Goal: Information Seeking & Learning: Learn about a topic

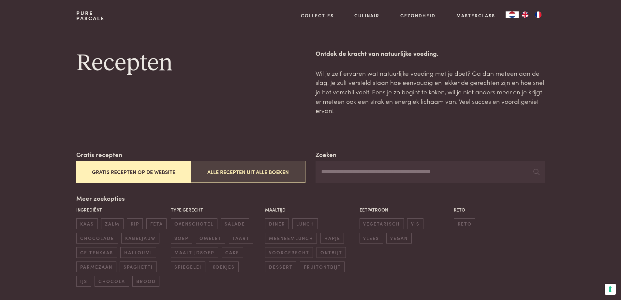
click at [256, 172] on button "Alle recepten uit alle boeken" at bounding box center [248, 172] width 114 height 22
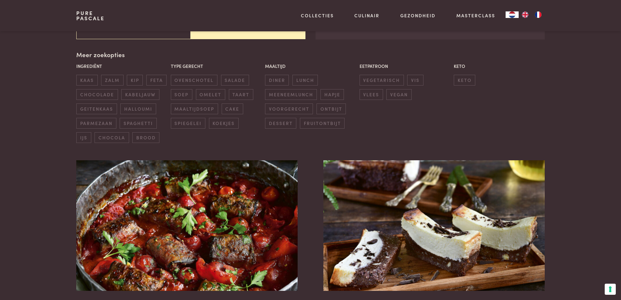
scroll to position [150, 0]
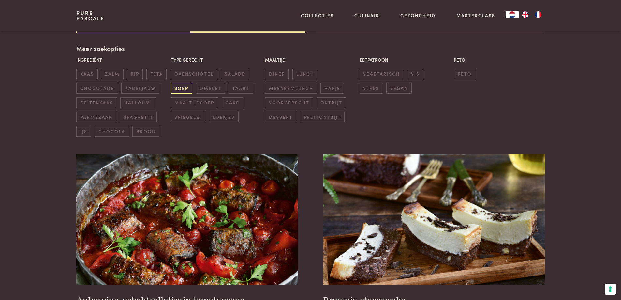
click at [181, 87] on span "soep" at bounding box center [182, 88] width 22 height 11
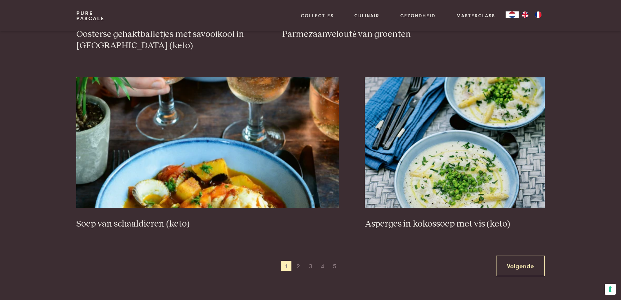
scroll to position [1160, 0]
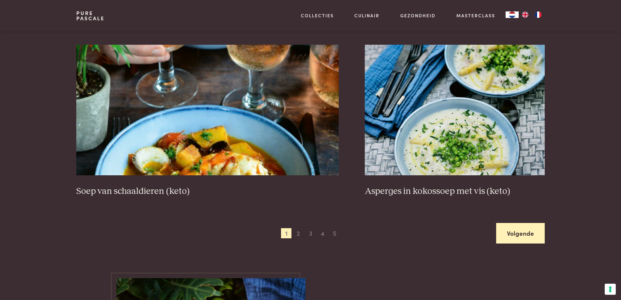
click at [513, 231] on link "Volgende" at bounding box center [520, 233] width 49 height 21
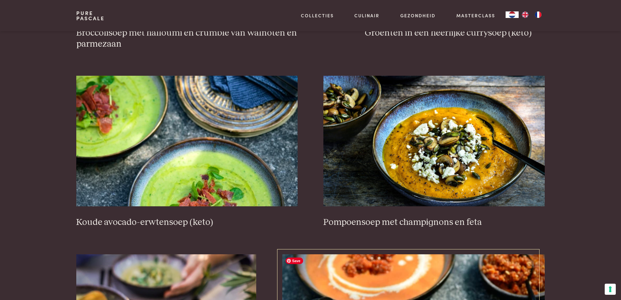
scroll to position [769, 0]
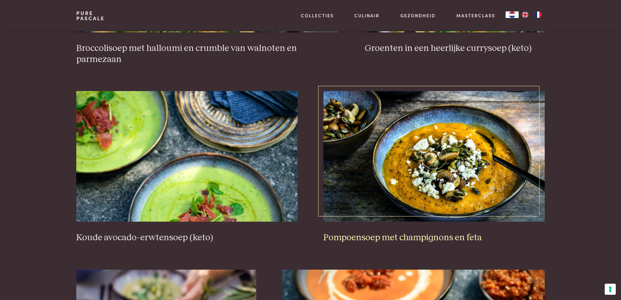
click at [445, 237] on h3 "Pompoensoep met champignons en feta" at bounding box center [433, 237] width 221 height 11
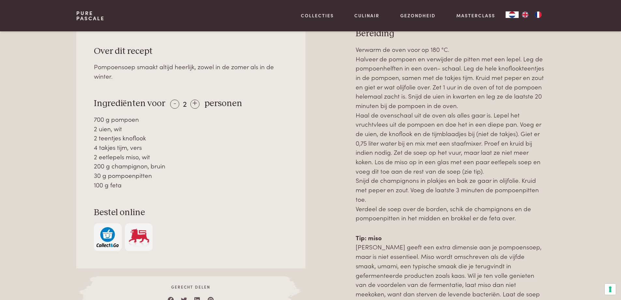
scroll to position [326, 0]
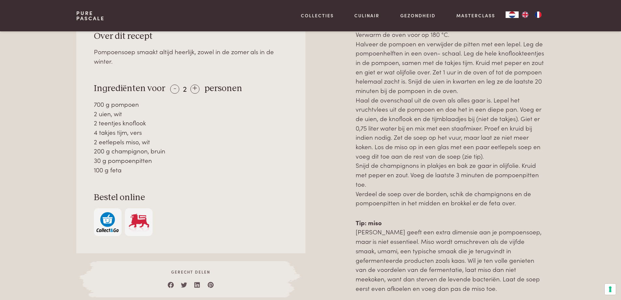
click at [108, 218] on img "button" at bounding box center [107, 222] width 22 height 20
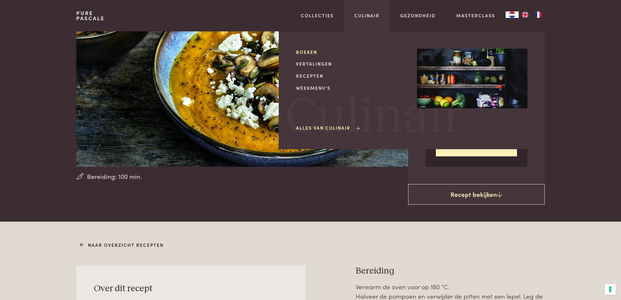
scroll to position [0, 0]
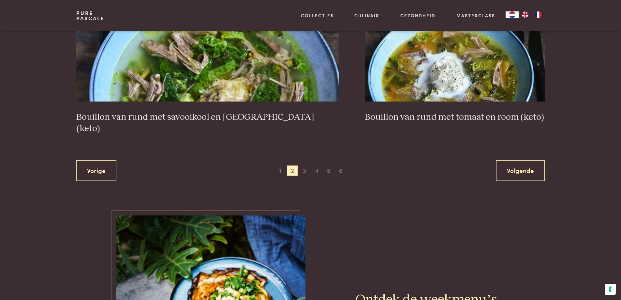
scroll to position [1323, 0]
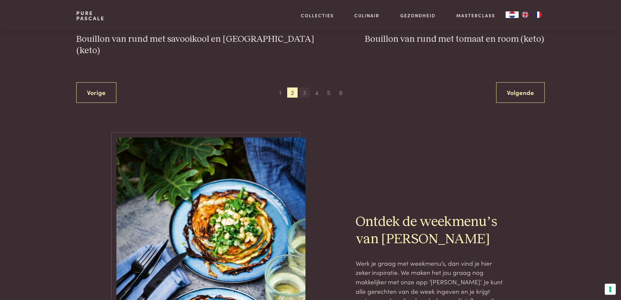
click at [305, 87] on span "3" at bounding box center [304, 92] width 10 height 10
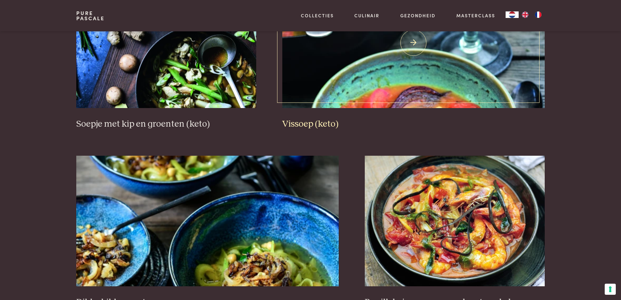
scroll to position [1095, 0]
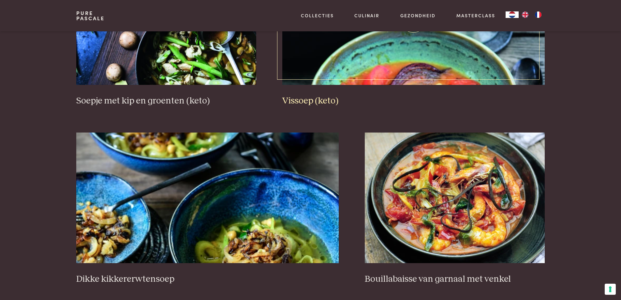
click at [313, 97] on h3 "Vissoep (keto)" at bounding box center [413, 100] width 262 height 11
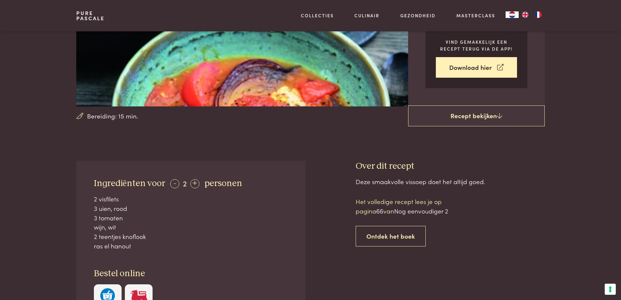
scroll to position [163, 0]
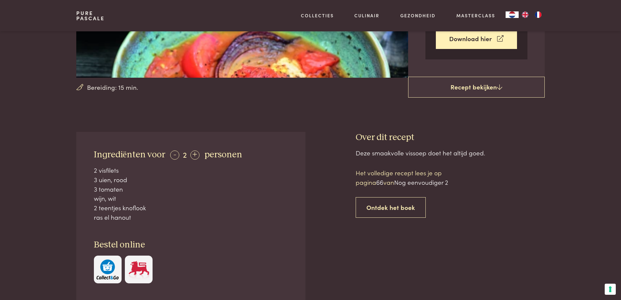
click at [110, 272] on img "button" at bounding box center [107, 269] width 22 height 20
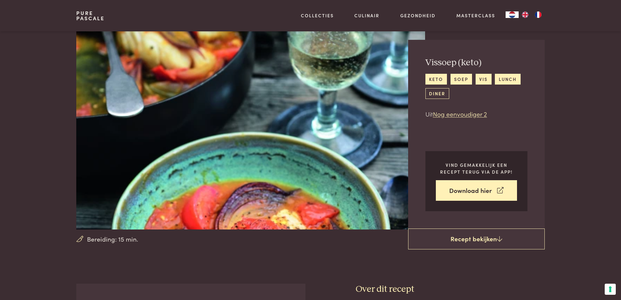
scroll to position [0, 0]
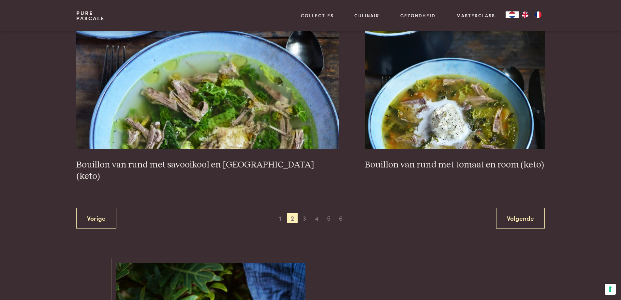
scroll to position [1327, 0]
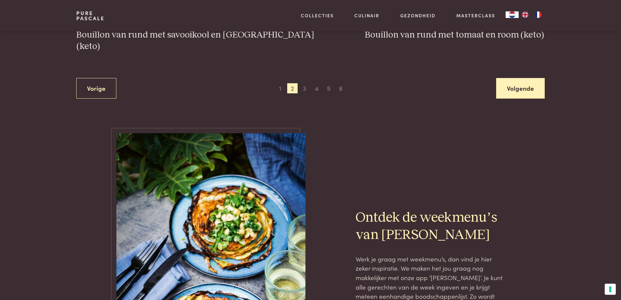
click at [524, 79] on link "Volgende" at bounding box center [520, 88] width 49 height 21
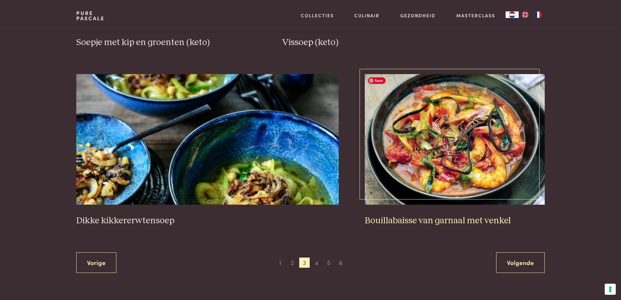
scroll to position [1160, 0]
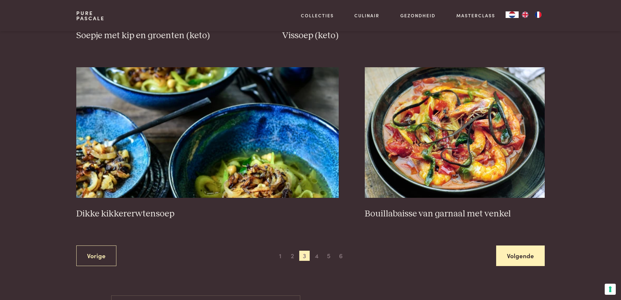
click at [525, 251] on link "Volgende" at bounding box center [520, 255] width 49 height 21
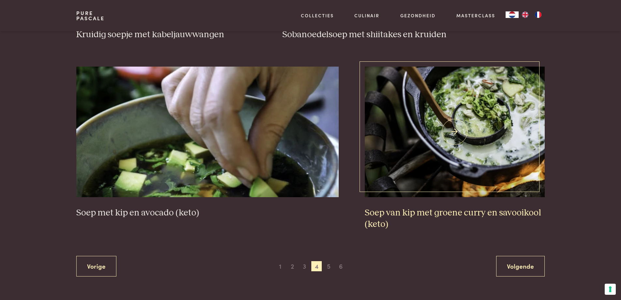
scroll to position [1193, 0]
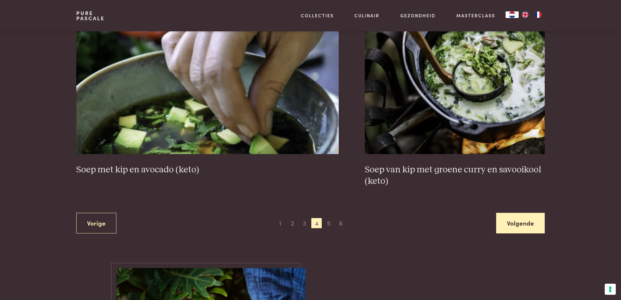
click at [509, 214] on link "Volgende" at bounding box center [520, 222] width 49 height 21
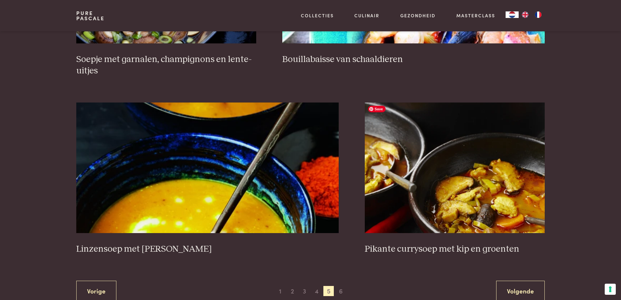
scroll to position [1160, 0]
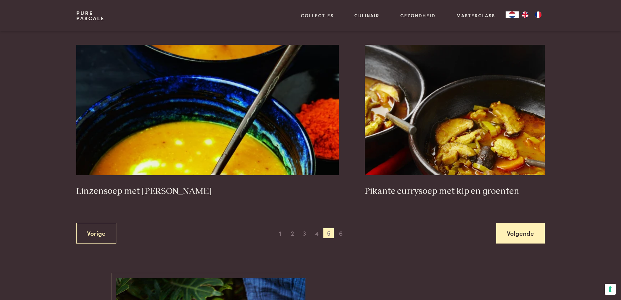
click at [516, 236] on link "Volgende" at bounding box center [520, 233] width 49 height 21
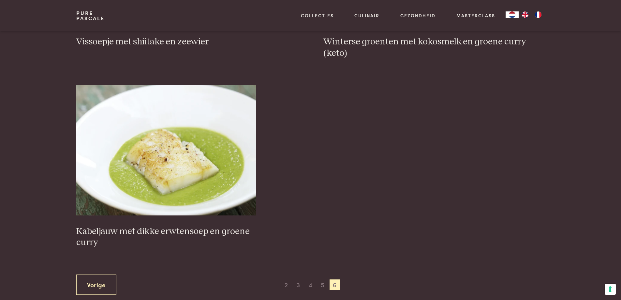
scroll to position [997, 0]
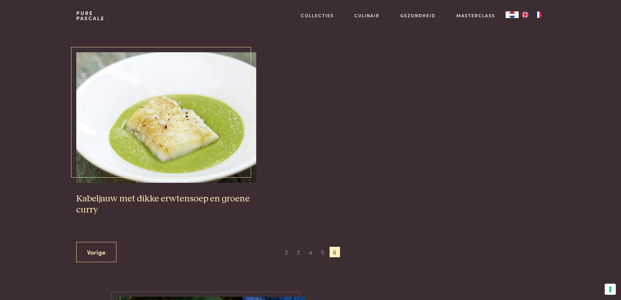
click at [208, 193] on h3 "Kabeljauw met dikke erwtensoep en groene curry" at bounding box center [166, 204] width 180 height 22
